Goal: Use online tool/utility: Utilize a website feature to perform a specific function

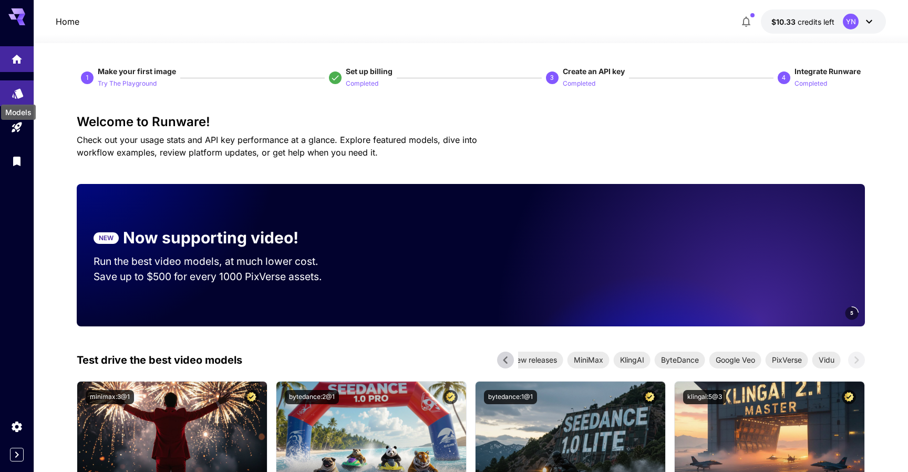
click at [19, 90] on icon "Models" at bounding box center [17, 90] width 11 height 10
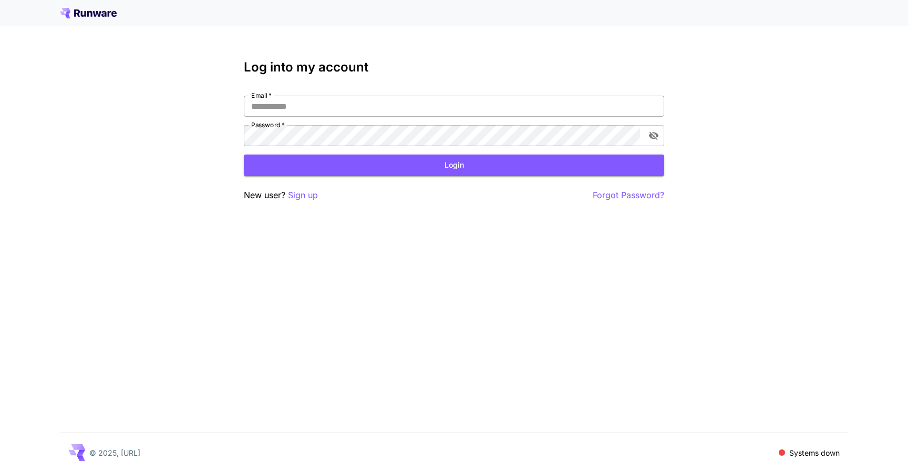
click at [354, 107] on input "Email   *" at bounding box center [454, 106] width 421 height 21
type input "**********"
click at [367, 167] on button "Login" at bounding box center [454, 166] width 421 height 22
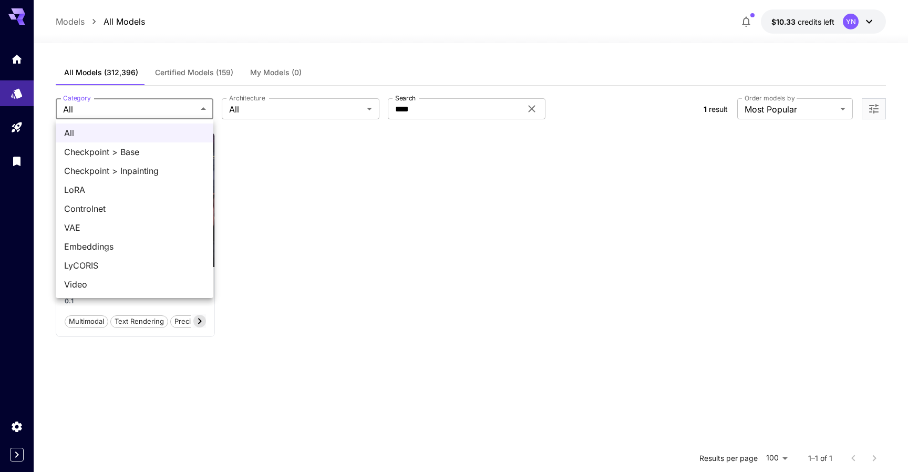
click at [155, 108] on body "**********" at bounding box center [454, 331] width 908 height 663
click at [367, 166] on div at bounding box center [454, 236] width 908 height 472
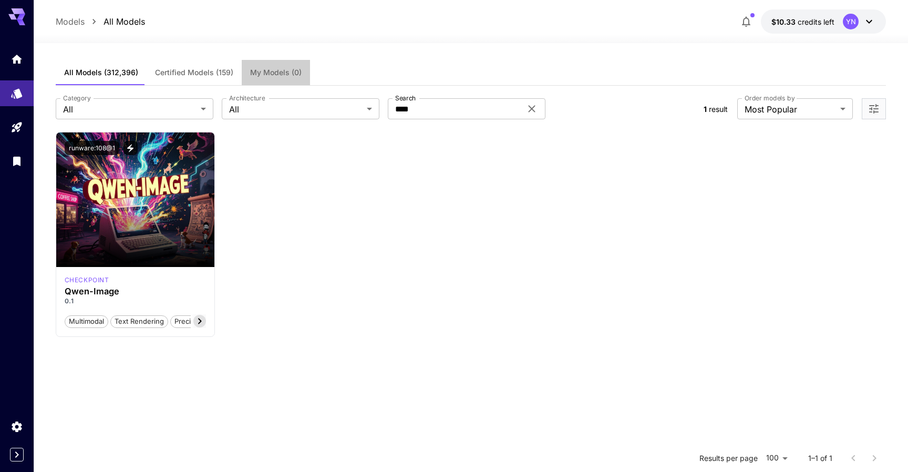
click at [268, 72] on span "My Models (0)" at bounding box center [276, 72] width 52 height 9
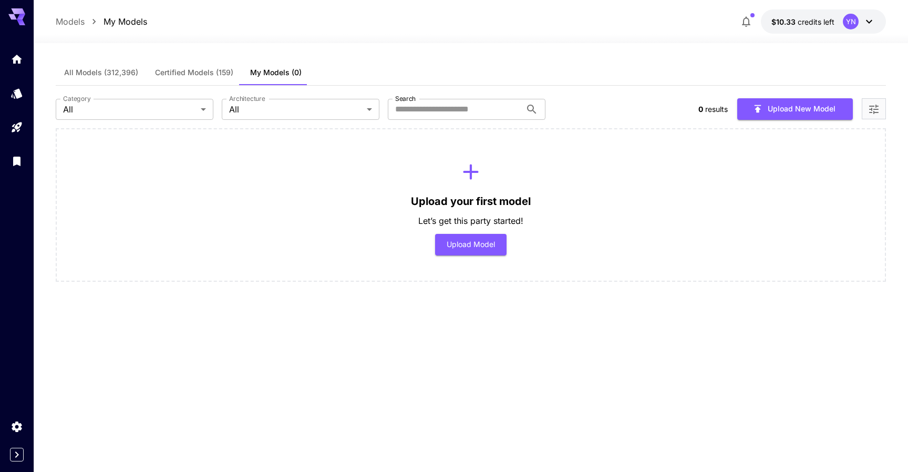
click at [217, 77] on span "Certified Models (159)" at bounding box center [194, 72] width 78 height 9
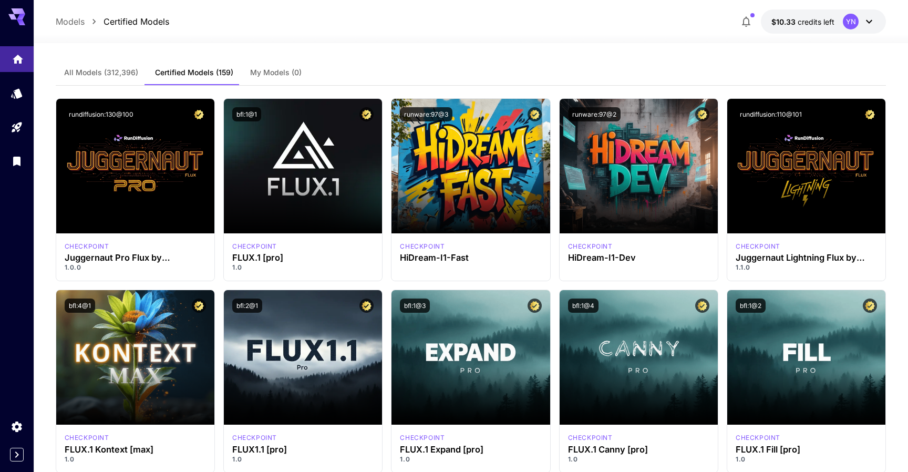
click at [9, 67] on link at bounding box center [17, 59] width 34 height 26
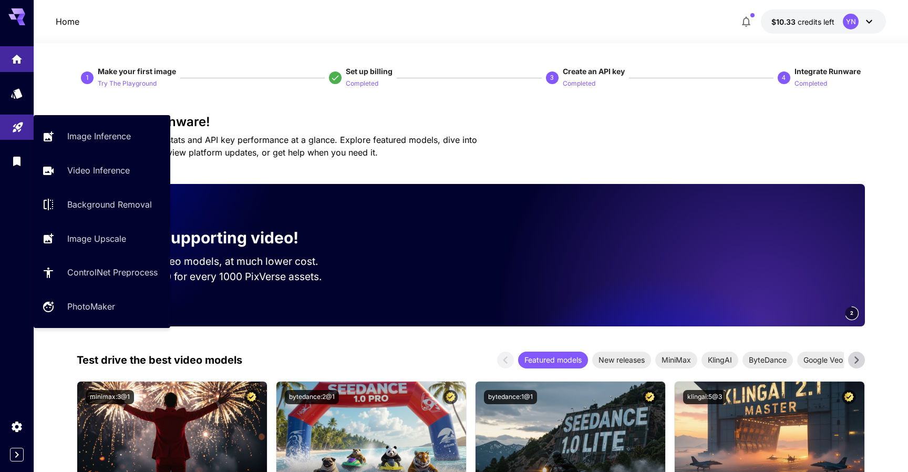
click at [25, 137] on link at bounding box center [17, 128] width 34 height 26
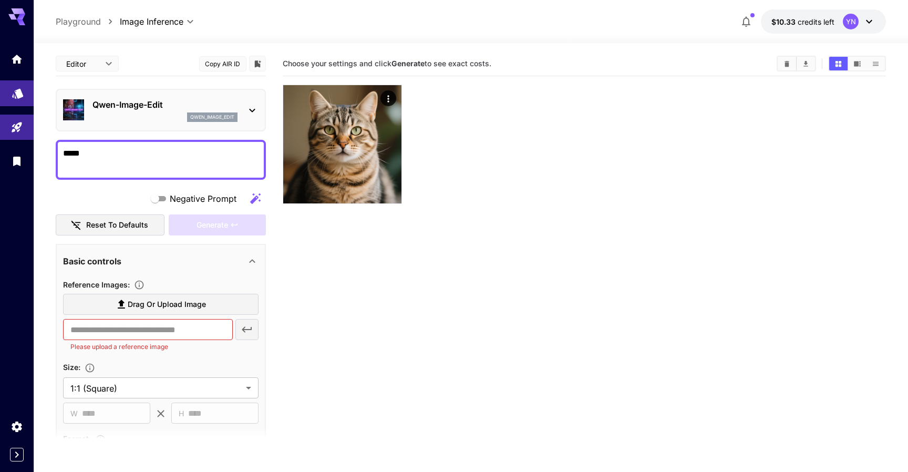
click at [14, 92] on icon "Models" at bounding box center [18, 91] width 13 height 13
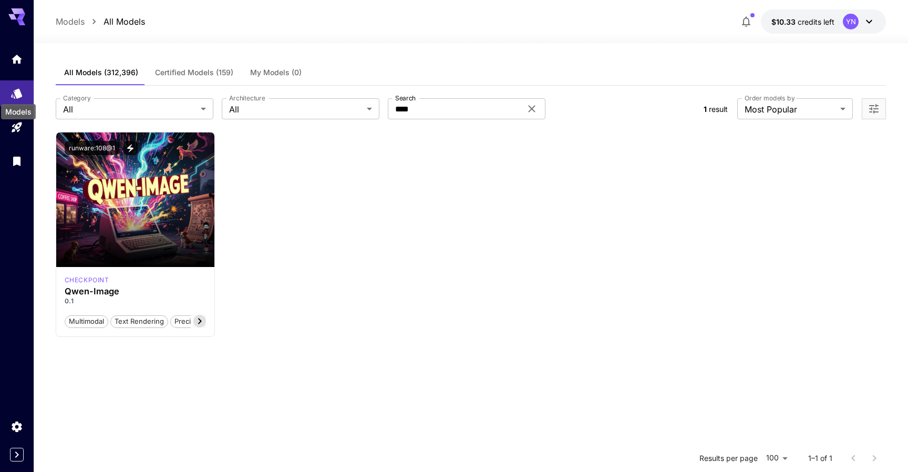
click at [16, 119] on div "Models" at bounding box center [18, 109] width 37 height 24
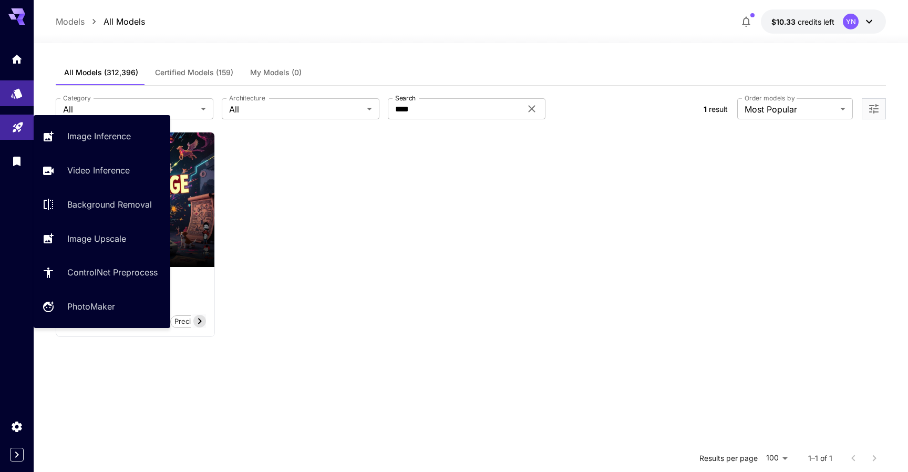
click at [11, 133] on link at bounding box center [17, 128] width 34 height 26
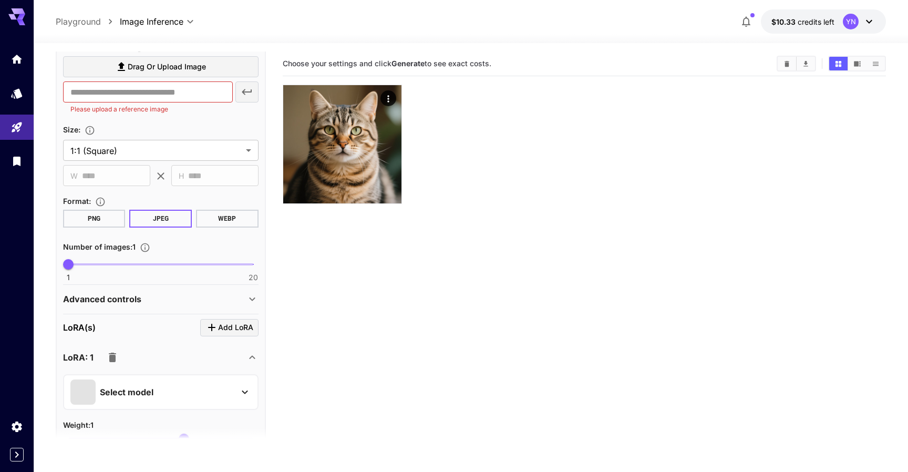
scroll to position [301, 0]
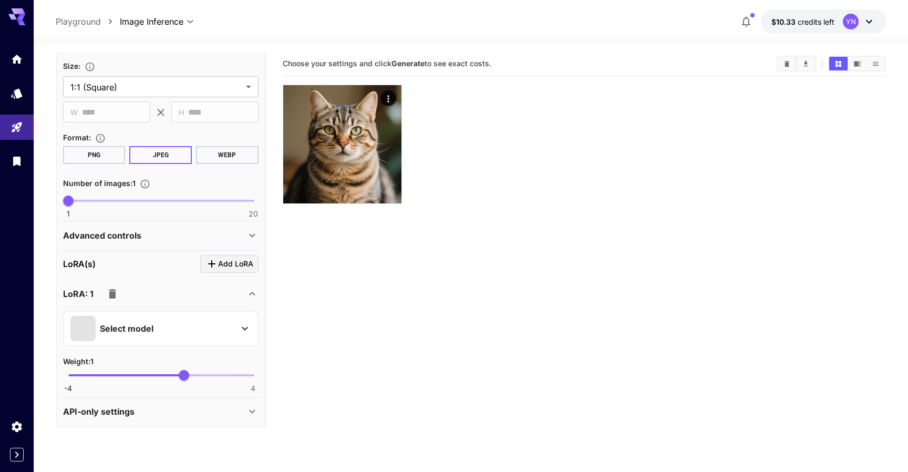
click at [239, 404] on div "API-only settings" at bounding box center [161, 411] width 196 height 25
click at [230, 414] on div "API-only settings" at bounding box center [154, 411] width 183 height 13
click at [229, 414] on div "API-only settings" at bounding box center [154, 411] width 183 height 13
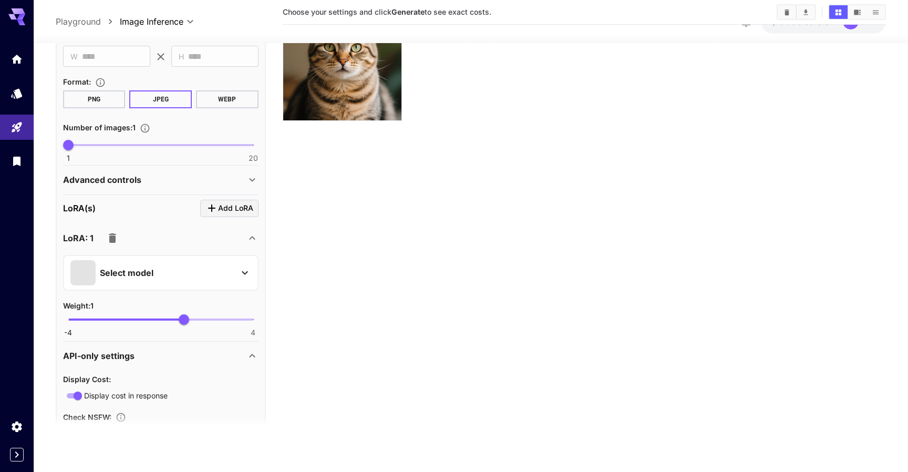
scroll to position [329, 0]
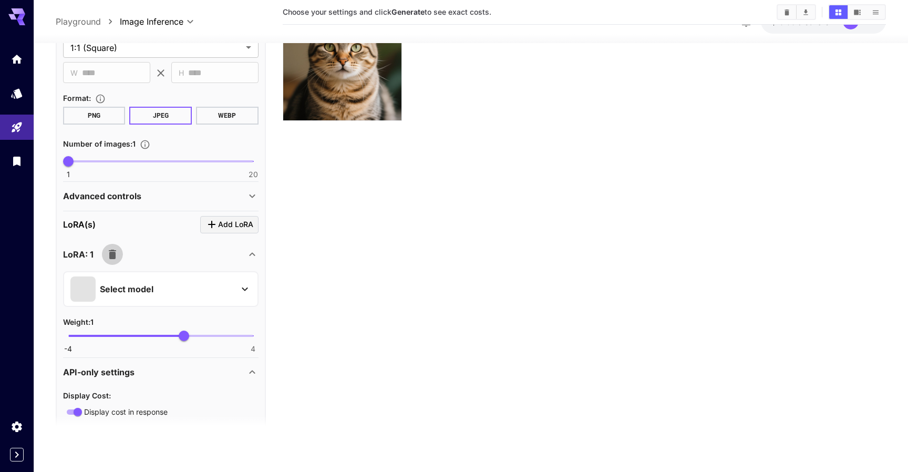
click at [111, 253] on icon "button" at bounding box center [112, 253] width 7 height 9
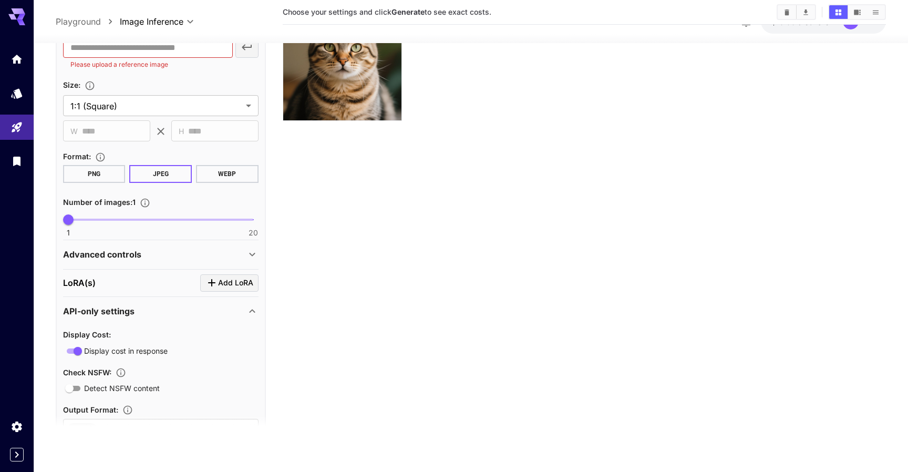
click at [249, 306] on icon at bounding box center [252, 311] width 13 height 13
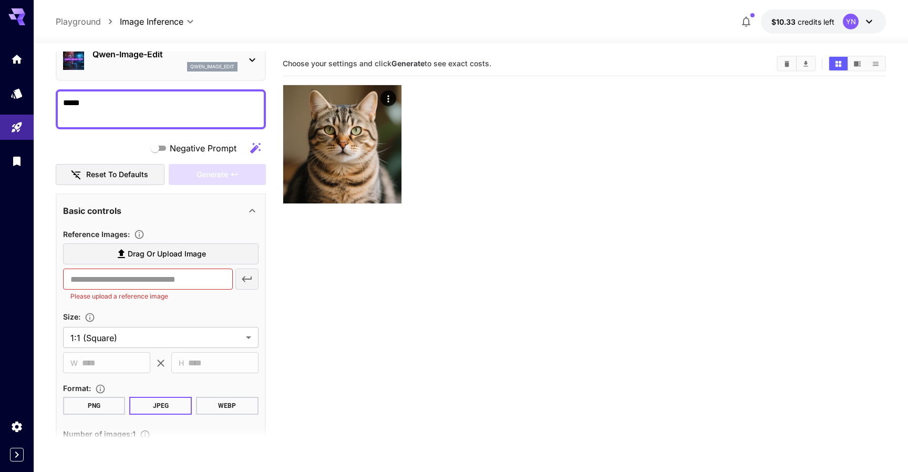
scroll to position [52, 0]
click at [396, 296] on section "Choose your settings and click Generate to see exact costs." at bounding box center [585, 288] width 604 height 472
click at [119, 122] on div "*****" at bounding box center [161, 108] width 210 height 40
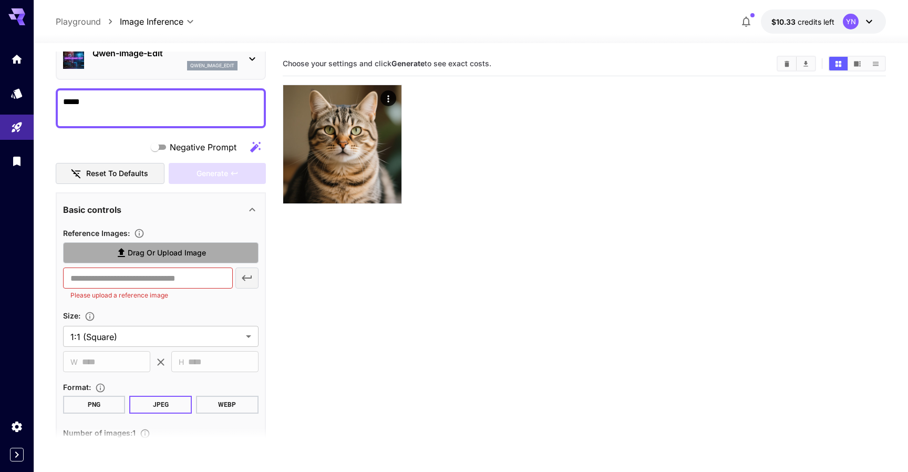
click at [157, 262] on label "Drag or upload image" at bounding box center [161, 253] width 196 height 22
click at [0, 0] on input "Drag or upload image" at bounding box center [0, 0] width 0 height 0
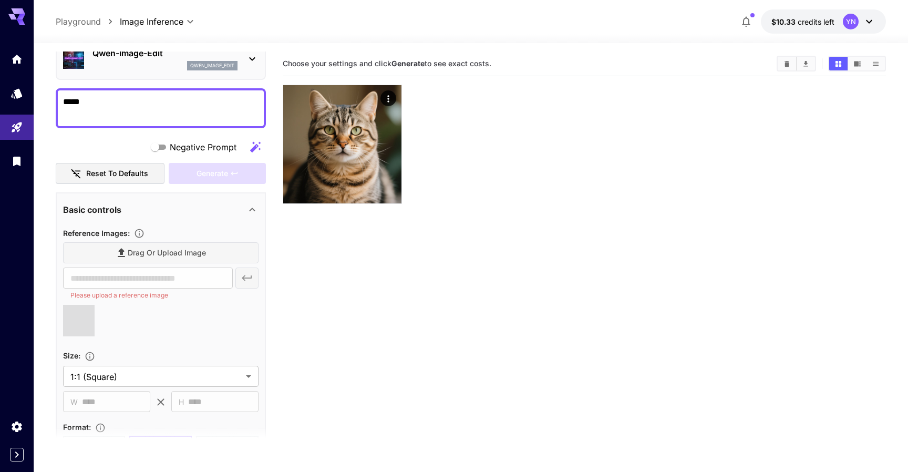
type input "**********"
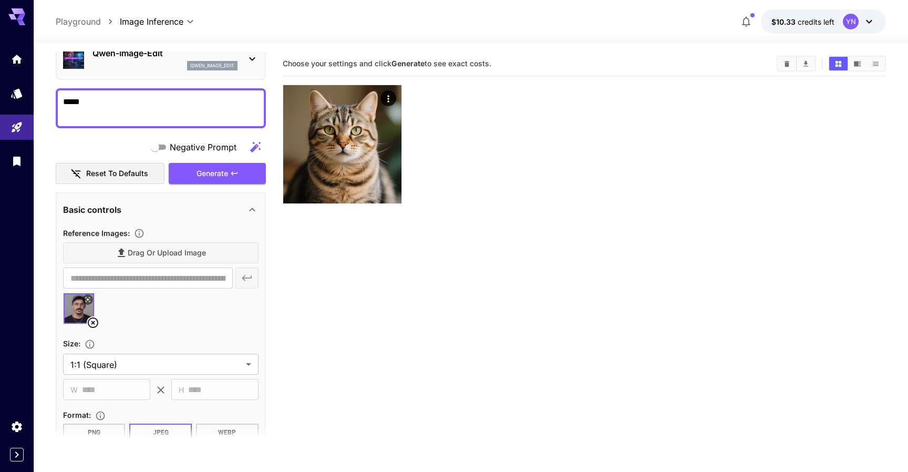
click at [131, 108] on textarea "*****" at bounding box center [161, 108] width 196 height 25
type textarea "**********"
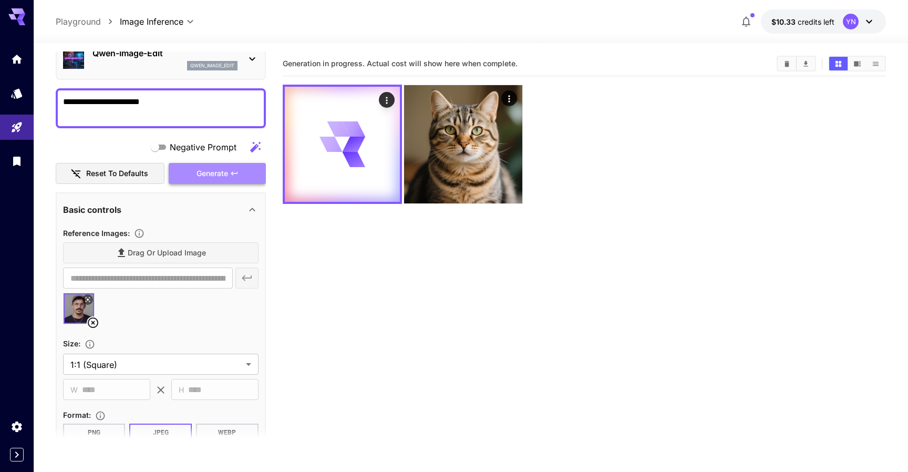
click at [222, 174] on span "Generate" at bounding box center [213, 173] width 32 height 13
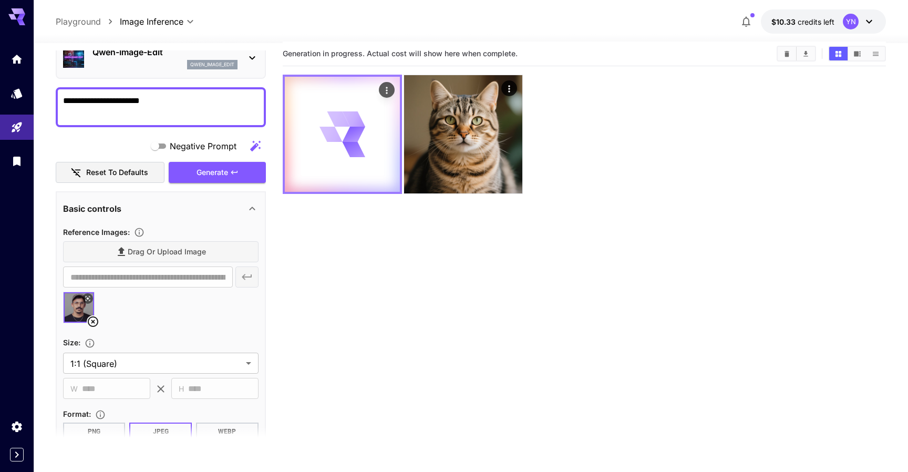
scroll to position [0, 0]
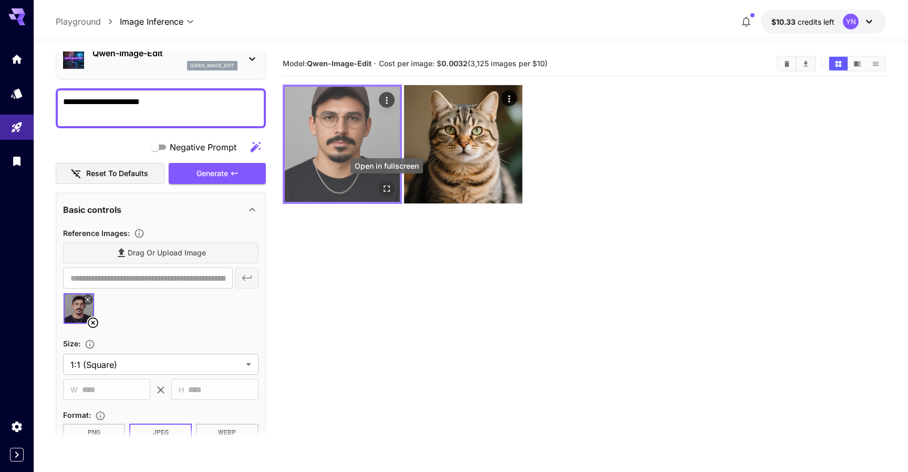
click at [384, 189] on icon "Open in fullscreen" at bounding box center [387, 188] width 11 height 11
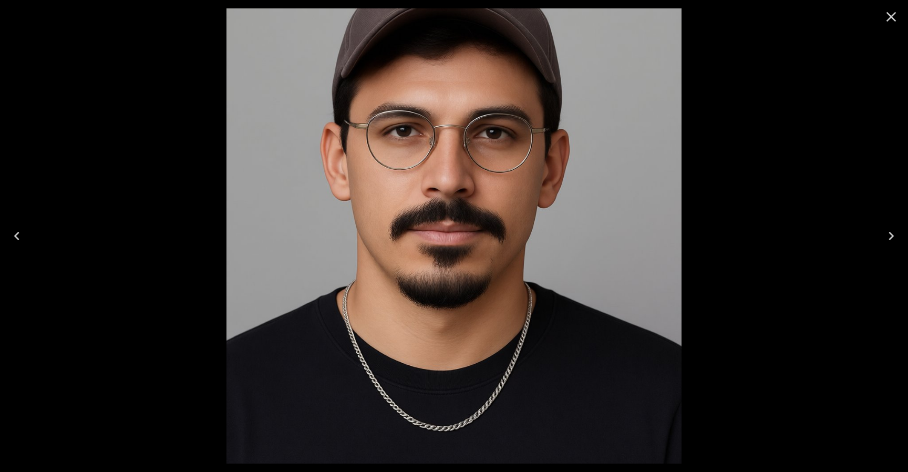
click at [896, 17] on icon "Close" at bounding box center [891, 16] width 17 height 17
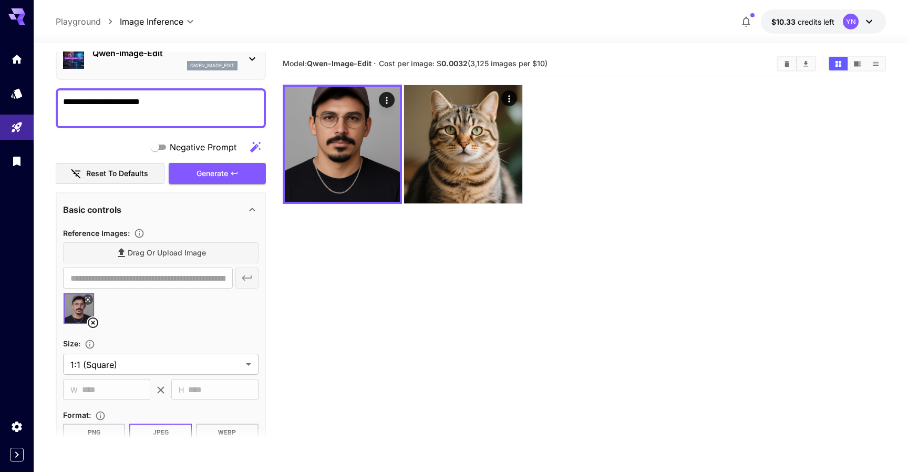
click at [464, 67] on b "0.0032" at bounding box center [455, 63] width 26 height 9
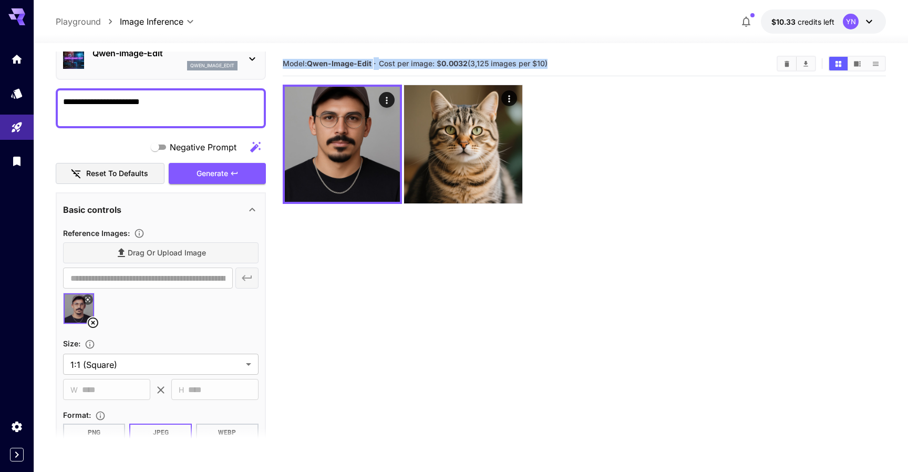
drag, startPoint x: 464, startPoint y: 67, endPoint x: 321, endPoint y: 66, distance: 143.5
click at [321, 66] on section "Model: [PERSON_NAME]-Image-Edit · Cost per image: $ 0.0032 (3,125 images per $1…" at bounding box center [526, 63] width 486 height 13
click at [321, 66] on b "Qwen-Image-Edit" at bounding box center [339, 63] width 65 height 9
drag, startPoint x: 321, startPoint y: 66, endPoint x: 609, endPoint y: 49, distance: 288.5
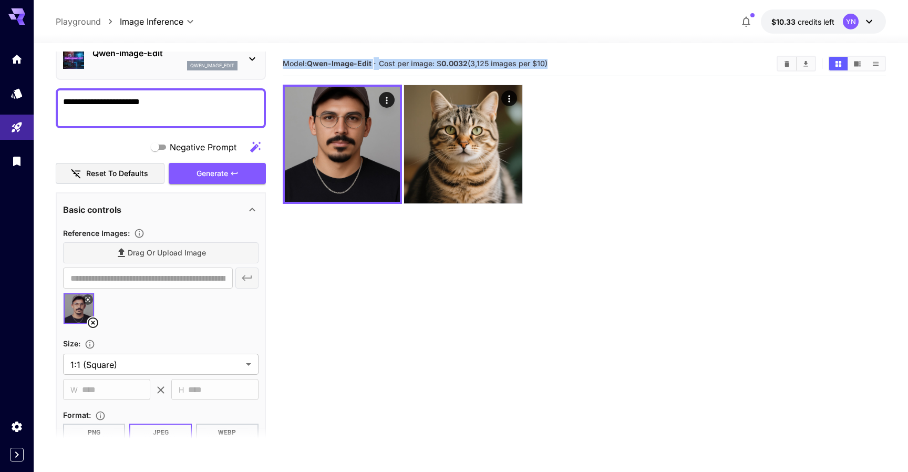
click at [609, 49] on div "**********" at bounding box center [471, 299] width 831 height 512
drag, startPoint x: 609, startPoint y: 49, endPoint x: 357, endPoint y: 47, distance: 251.8
click at [357, 47] on div "**********" at bounding box center [471, 299] width 831 height 512
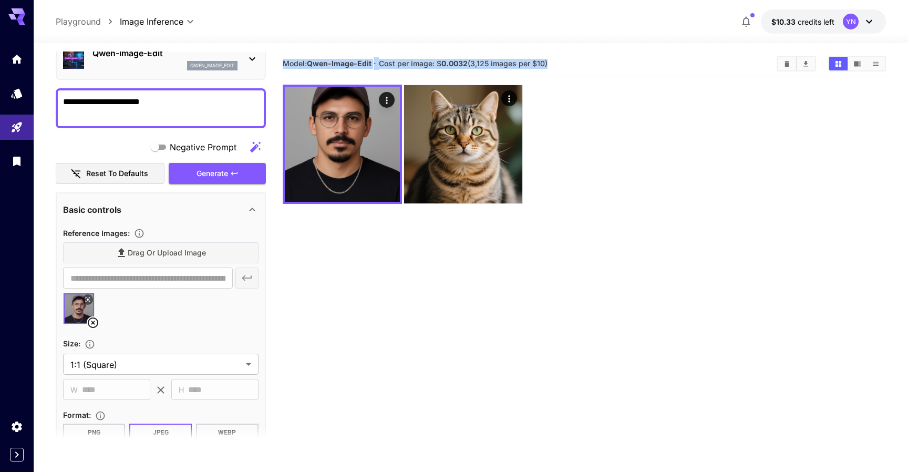
click at [335, 44] on div "**********" at bounding box center [471, 299] width 831 height 512
drag, startPoint x: 335, startPoint y: 44, endPoint x: 550, endPoint y: 64, distance: 216.4
click at [548, 66] on div "**********" at bounding box center [471, 299] width 831 height 512
click at [550, 64] on section "Model: [PERSON_NAME]-Image-Edit · Cost per image: $ 0.0032 (3,125 images per $1…" at bounding box center [526, 63] width 486 height 13
drag, startPoint x: 550, startPoint y: 64, endPoint x: 304, endPoint y: 55, distance: 246.7
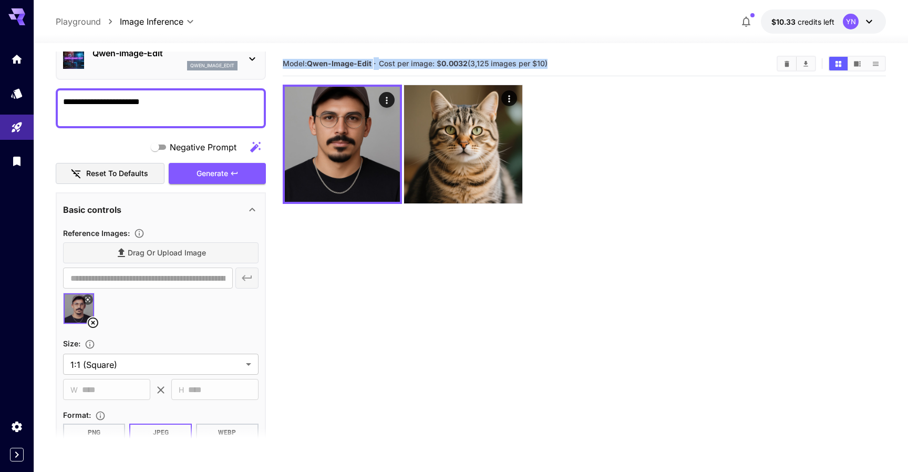
click at [304, 55] on div "Model: [PERSON_NAME]-Image-Edit · Cost per image: $ 0.0032 (3,125 images per $1…" at bounding box center [585, 64] width 604 height 25
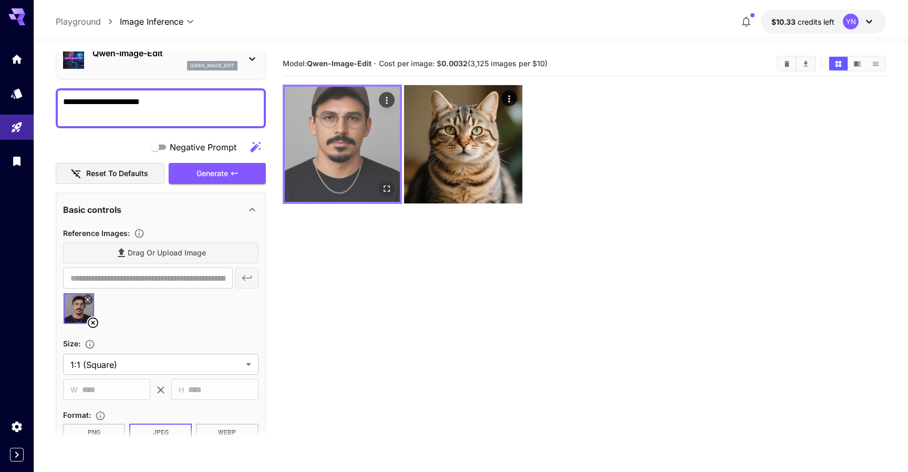
click at [392, 191] on button "Open in fullscreen" at bounding box center [387, 189] width 16 height 16
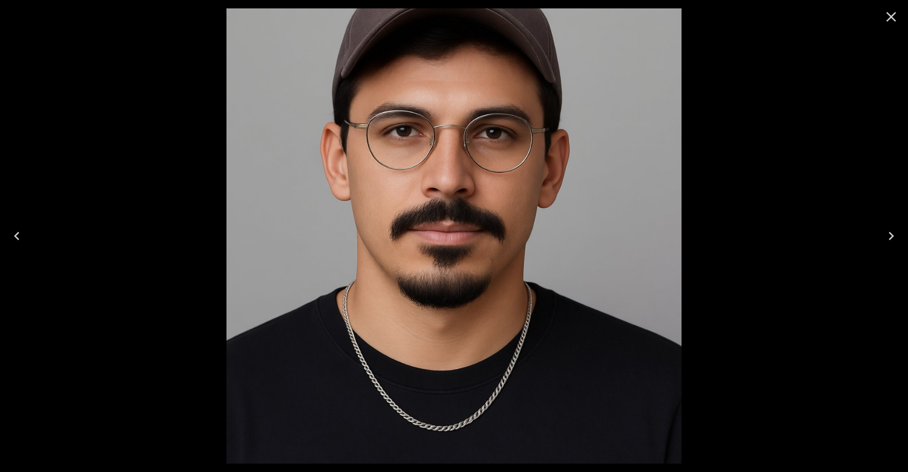
click at [890, 18] on icon "Close" at bounding box center [891, 16] width 17 height 17
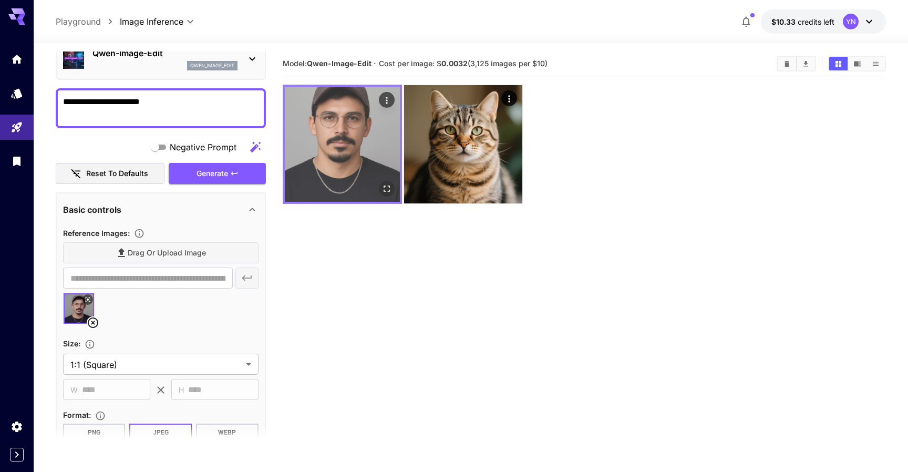
click at [385, 194] on button "Open in fullscreen" at bounding box center [387, 189] width 16 height 16
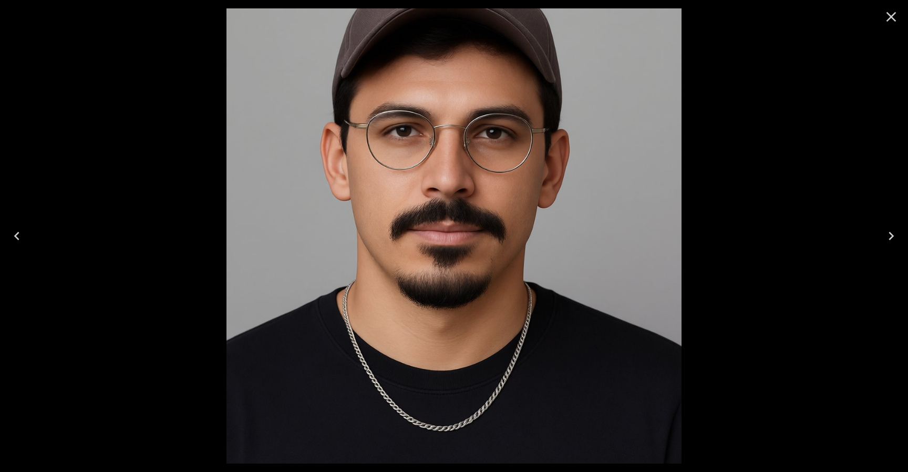
click at [893, 13] on icon "Close" at bounding box center [891, 16] width 17 height 17
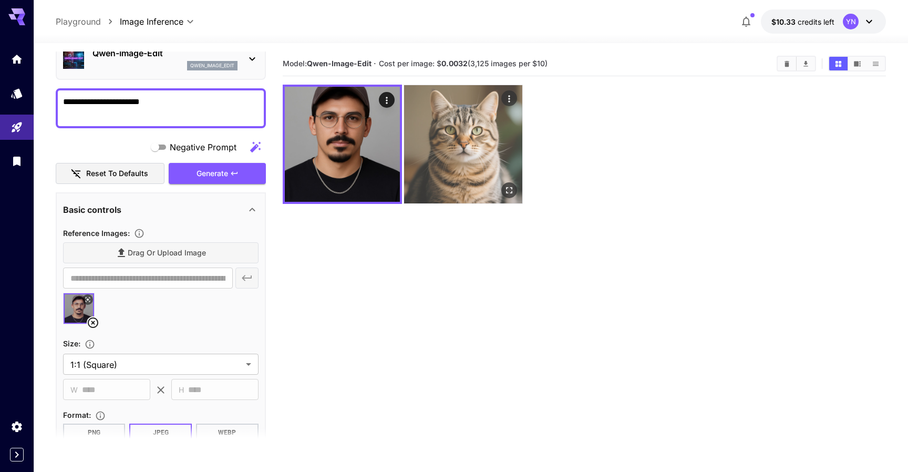
click at [495, 128] on img at bounding box center [463, 144] width 118 height 118
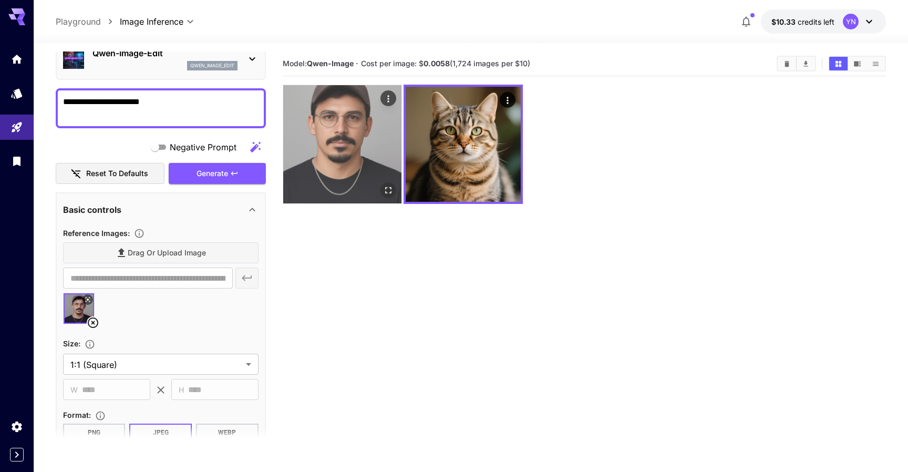
click at [330, 149] on img at bounding box center [342, 144] width 118 height 118
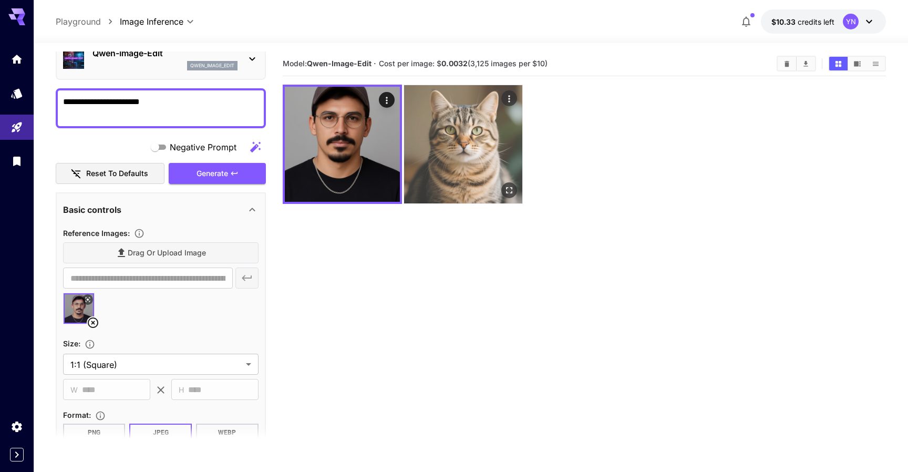
click at [472, 142] on img at bounding box center [463, 144] width 118 height 118
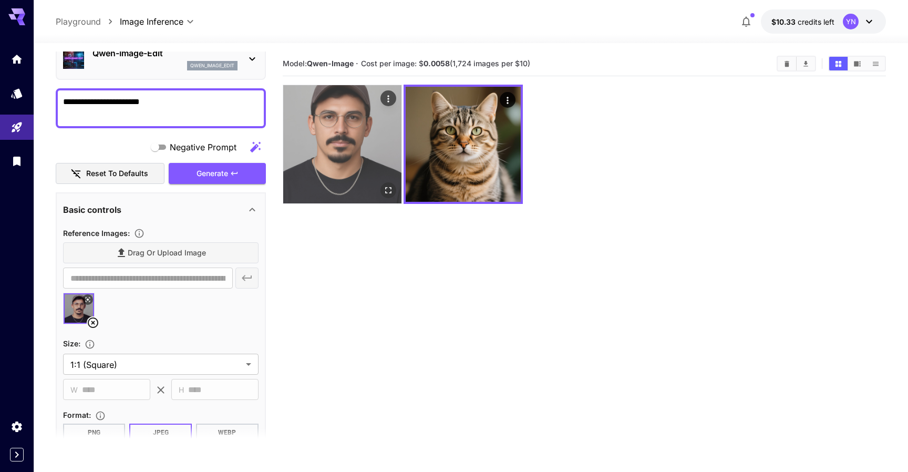
click at [324, 153] on img at bounding box center [342, 144] width 118 height 118
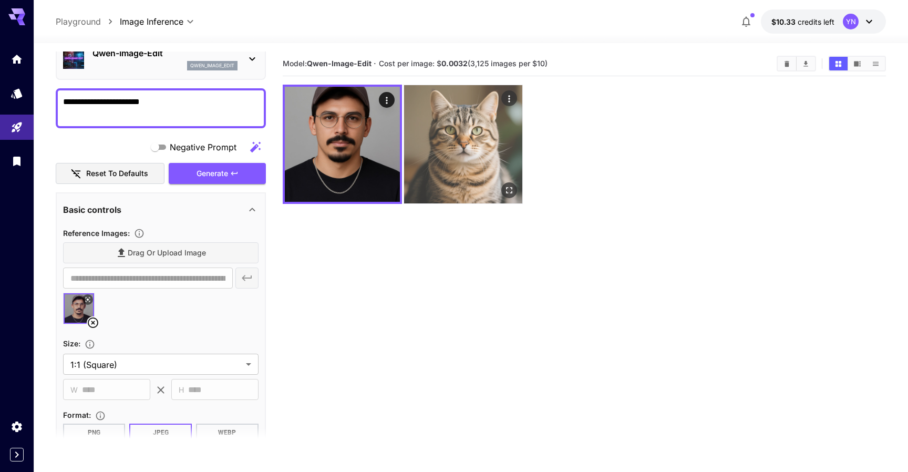
click at [489, 134] on img at bounding box center [463, 144] width 118 height 118
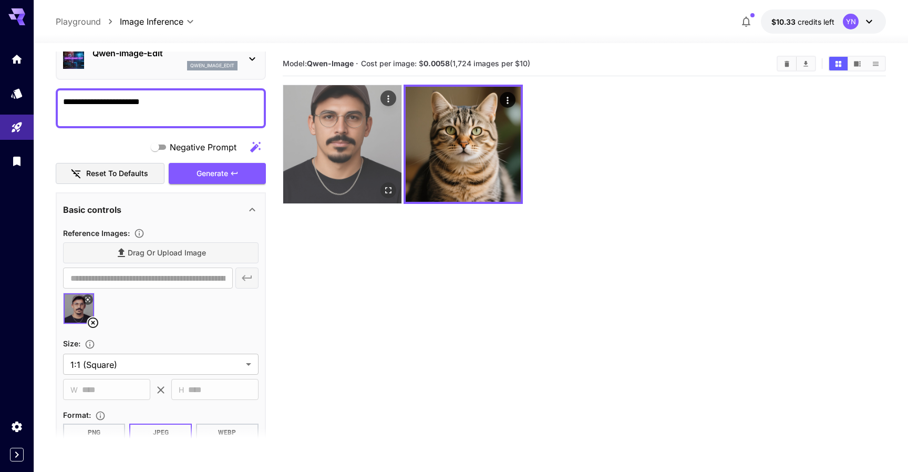
click at [352, 150] on img at bounding box center [342, 144] width 118 height 118
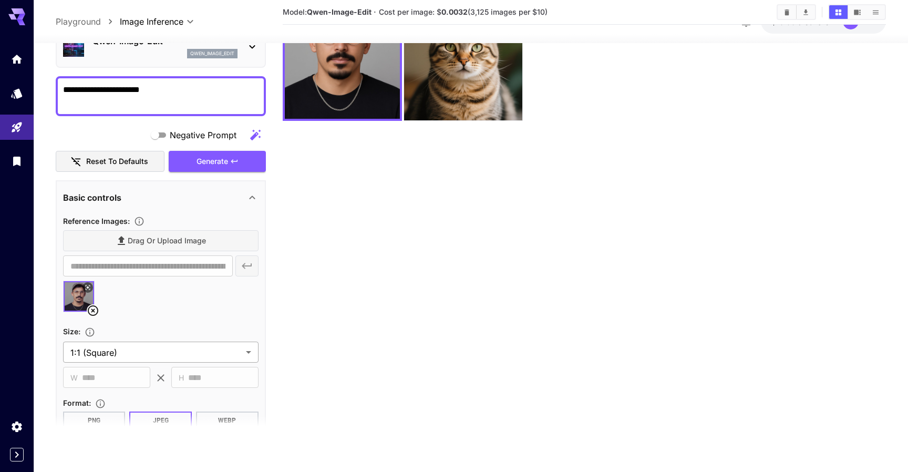
scroll to position [210, 0]
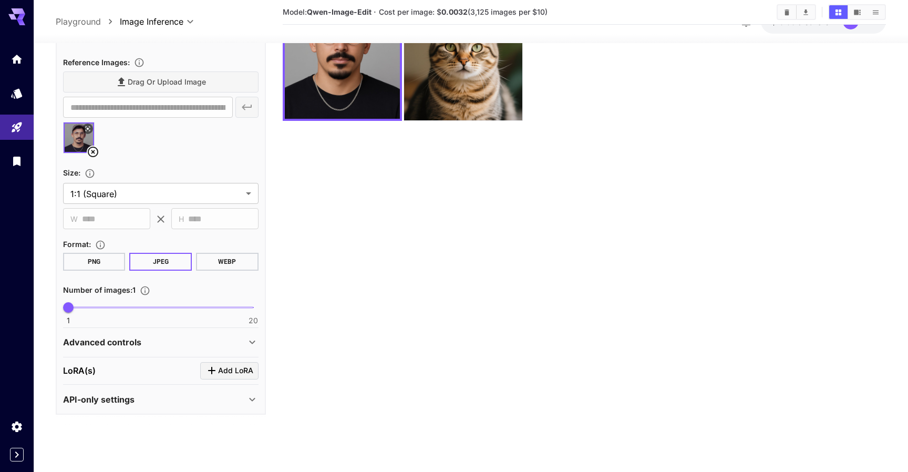
click at [204, 340] on div "Advanced controls" at bounding box center [154, 342] width 183 height 13
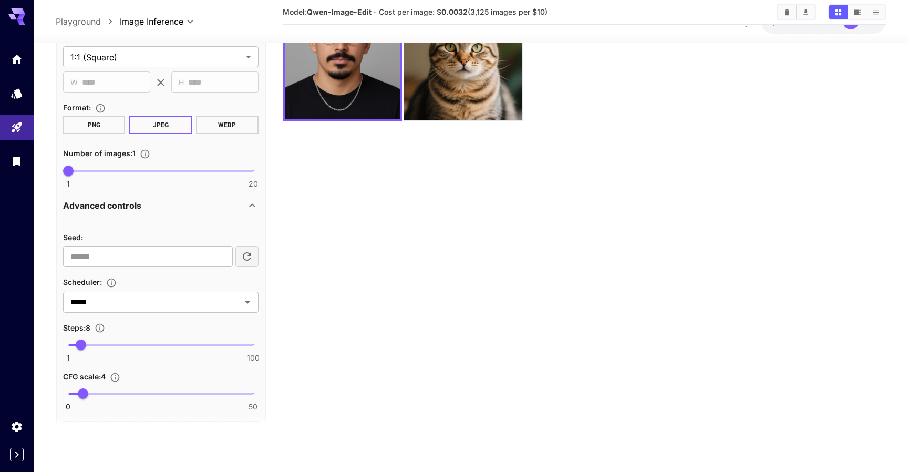
scroll to position [411, 0]
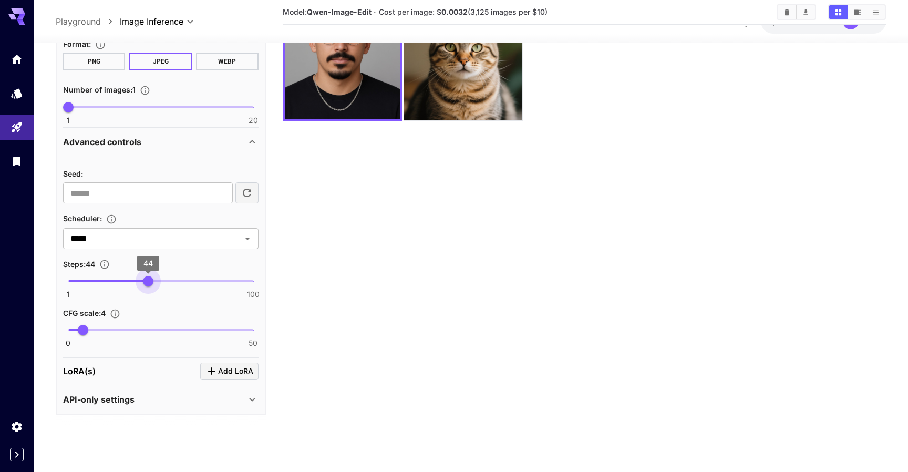
type input "**"
drag, startPoint x: 79, startPoint y: 280, endPoint x: 150, endPoint y: 284, distance: 71.1
click at [150, 285] on span "45" at bounding box center [150, 281] width 11 height 11
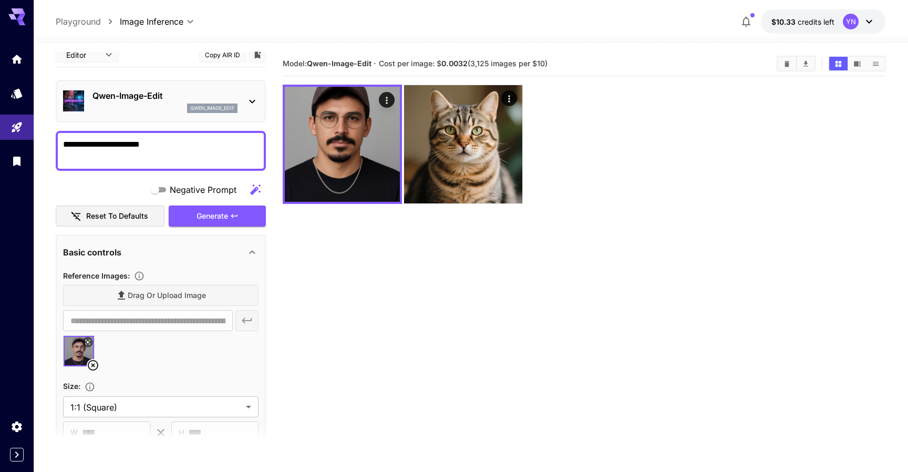
scroll to position [0, 0]
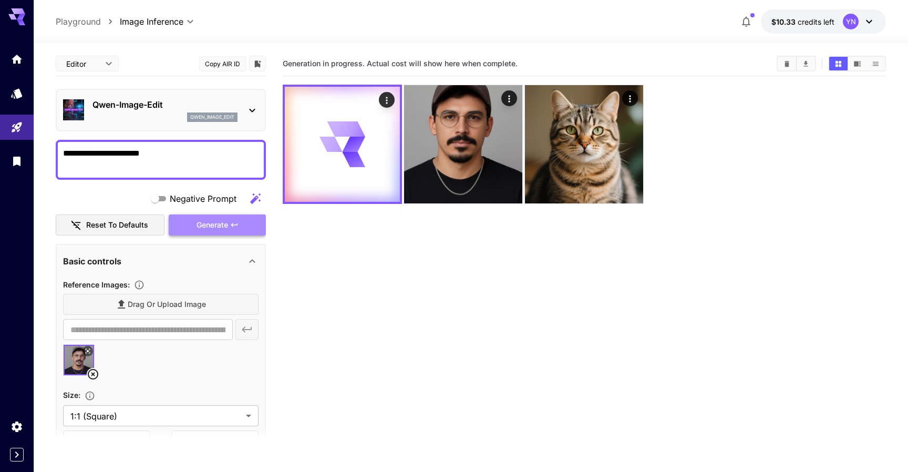
click at [221, 231] on span "Generate" at bounding box center [213, 225] width 32 height 13
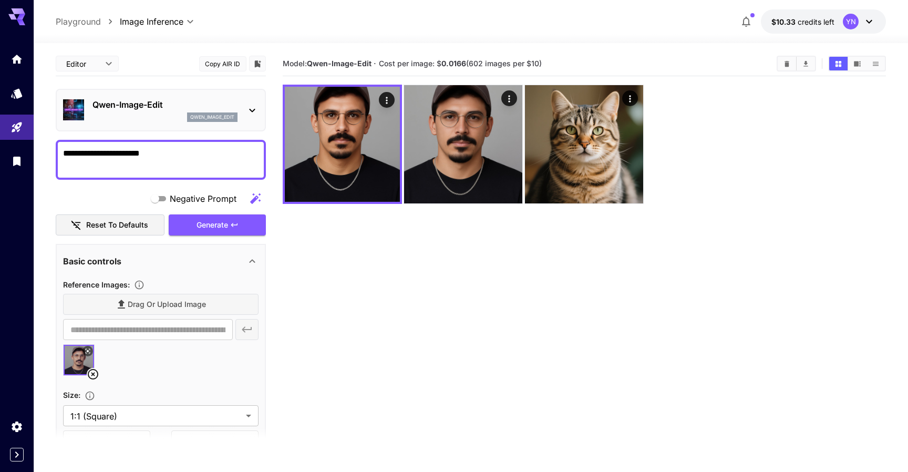
click at [389, 247] on section "Model: [PERSON_NAME]-Image-Edit · Cost per image: $ 0.0166 (602 images per $10)" at bounding box center [585, 288] width 604 height 472
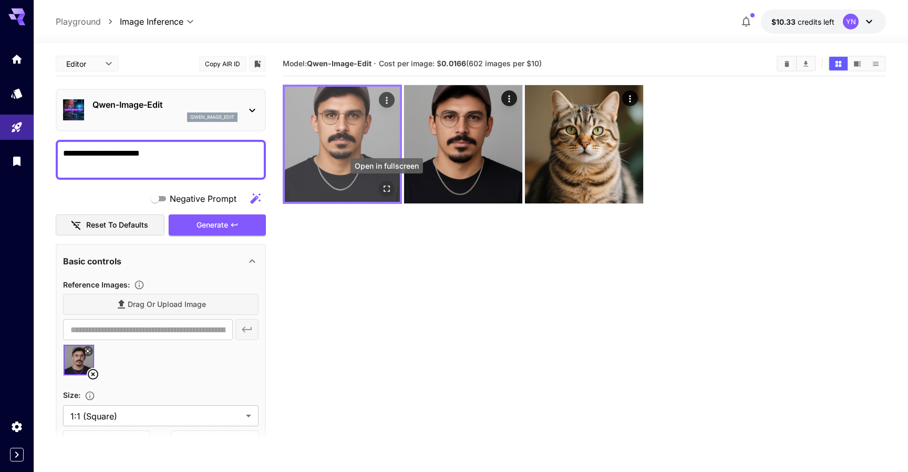
click at [388, 189] on icon "Open in fullscreen" at bounding box center [387, 188] width 11 height 11
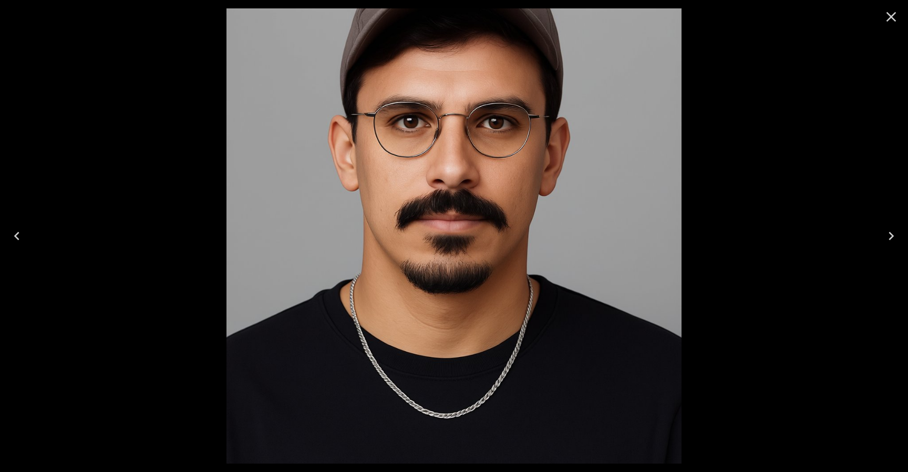
click at [892, 16] on icon "Close" at bounding box center [892, 17] width 10 height 10
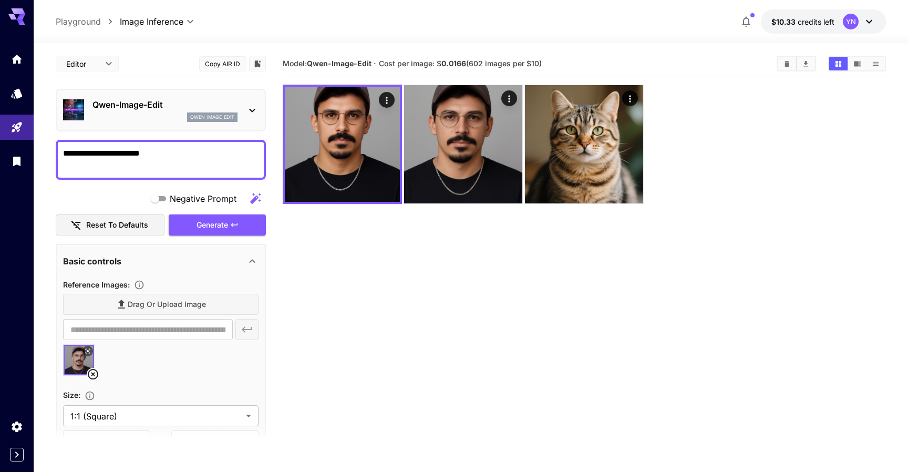
scroll to position [83, 0]
